Goal: Check status: Check status

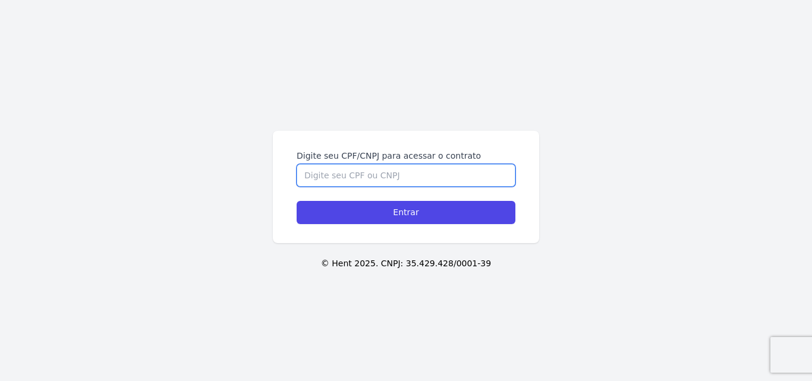
click at [334, 168] on input "Digite seu CPF/CNPJ para acessar o contrato" at bounding box center [406, 175] width 219 height 23
click at [378, 179] on input "Digite seu CPF/CNPJ para acessar o contrato" at bounding box center [406, 175] width 219 height 23
type input "10095353747"
click at [297, 201] on input "Entrar" at bounding box center [406, 212] width 219 height 23
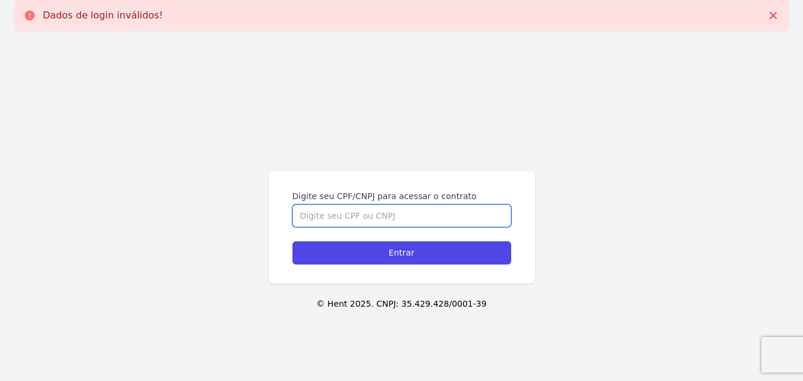
click at [354, 222] on input "Digite seu CPF/CNPJ para acessar o contrato" at bounding box center [401, 215] width 219 height 23
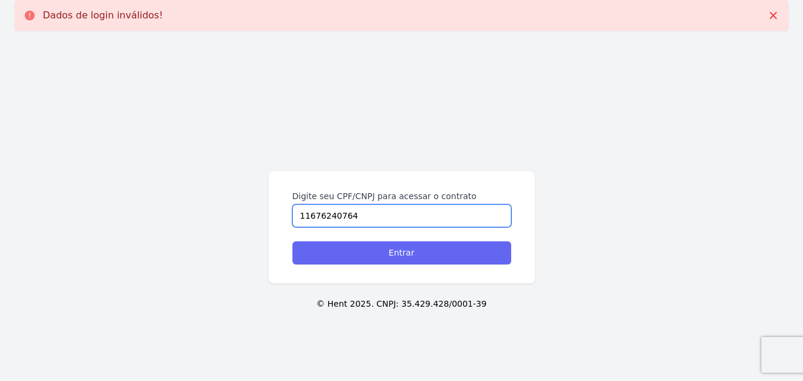
type input "11676240764"
click at [396, 251] on input "Entrar" at bounding box center [401, 252] width 219 height 23
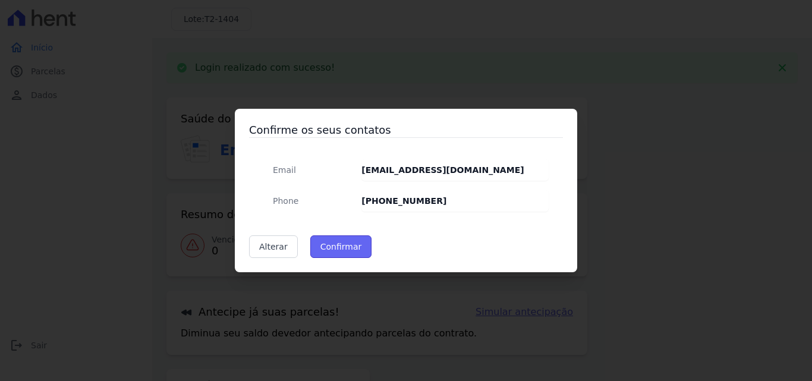
click at [329, 248] on button "Confirmar" at bounding box center [341, 246] width 62 height 23
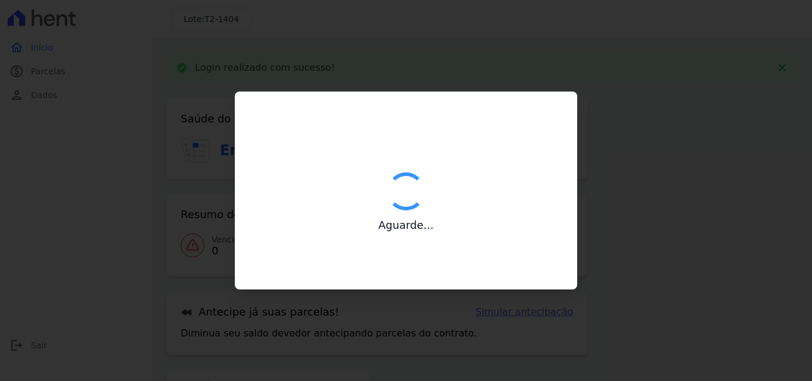
type input "Contatos confirmados com sucesso."
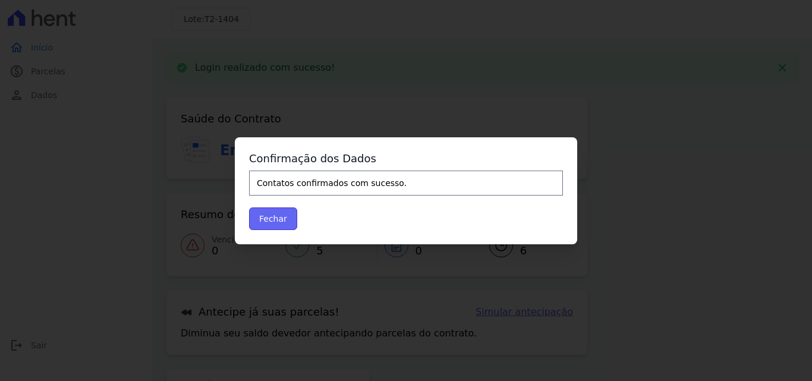
click at [281, 220] on button "Fechar" at bounding box center [273, 218] width 48 height 23
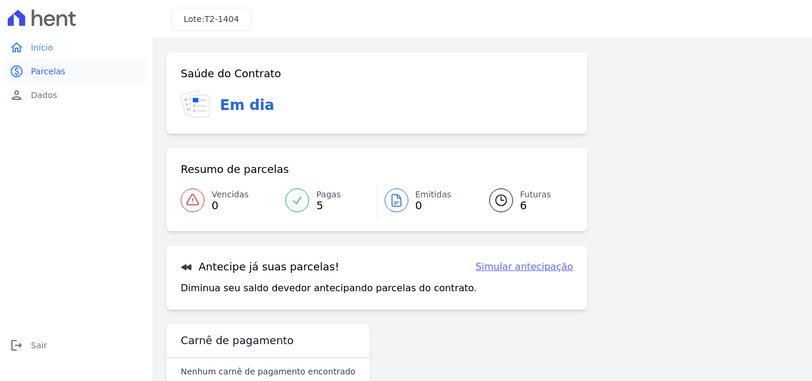
click at [60, 71] on span "Parcelas" at bounding box center [48, 71] width 34 height 12
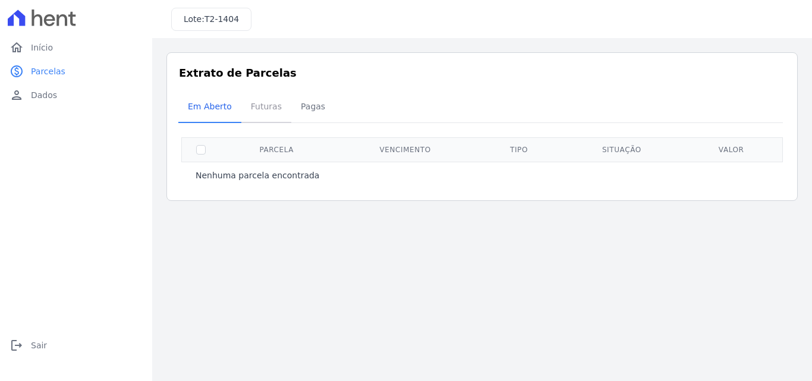
click at [257, 103] on span "Futuras" at bounding box center [266, 106] width 45 height 24
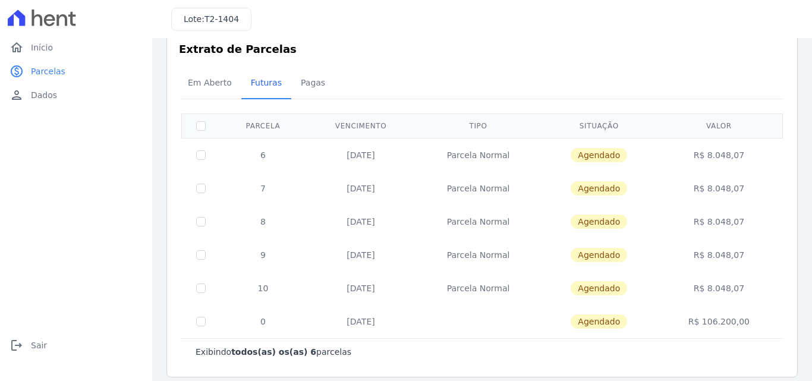
scroll to position [34, 0]
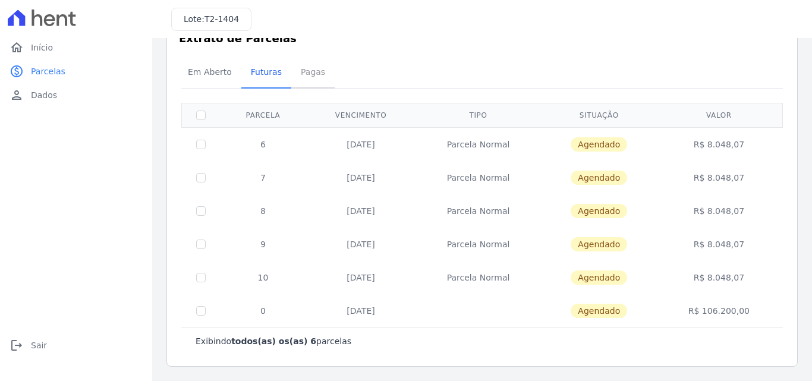
click at [305, 71] on span "Pagas" at bounding box center [313, 72] width 39 height 24
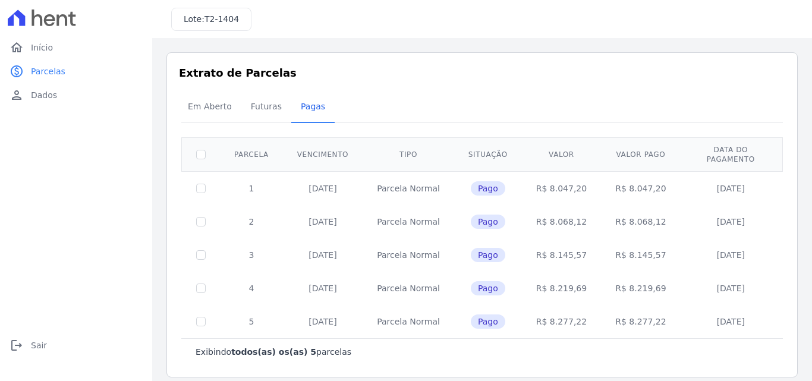
scroll to position [1, 0]
click at [260, 103] on span "Futuras" at bounding box center [266, 105] width 45 height 24
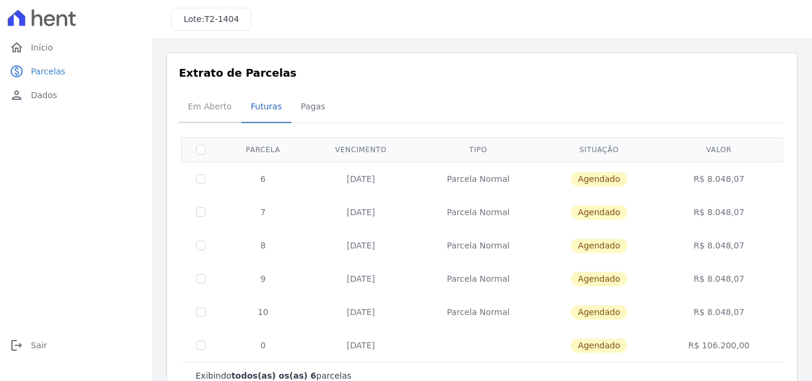
click at [204, 104] on span "Em Aberto" at bounding box center [210, 106] width 58 height 24
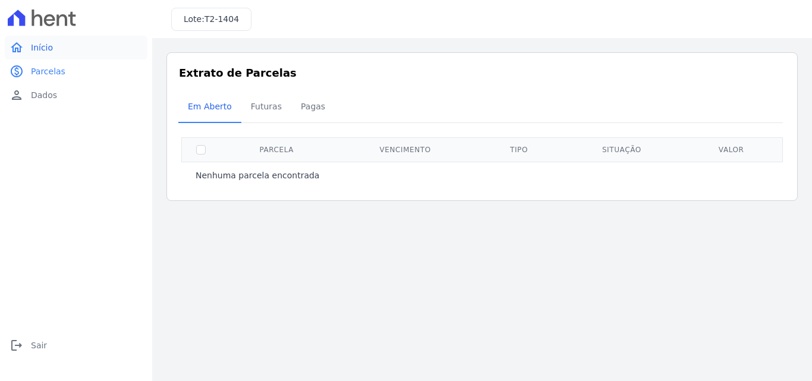
click at [40, 49] on span "Início" at bounding box center [42, 48] width 22 height 12
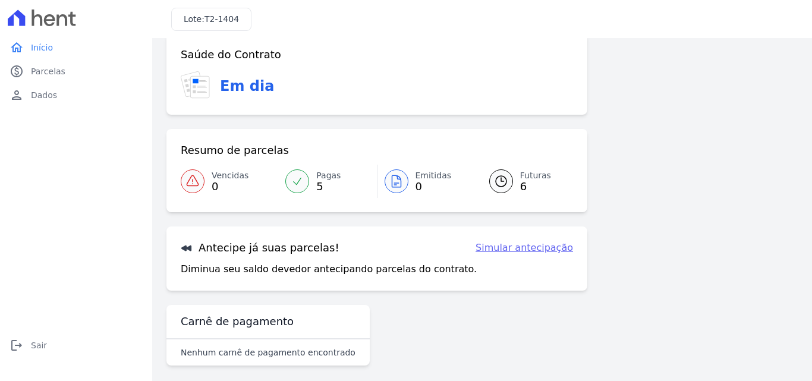
scroll to position [27, 0]
